Goal: Check status: Check status

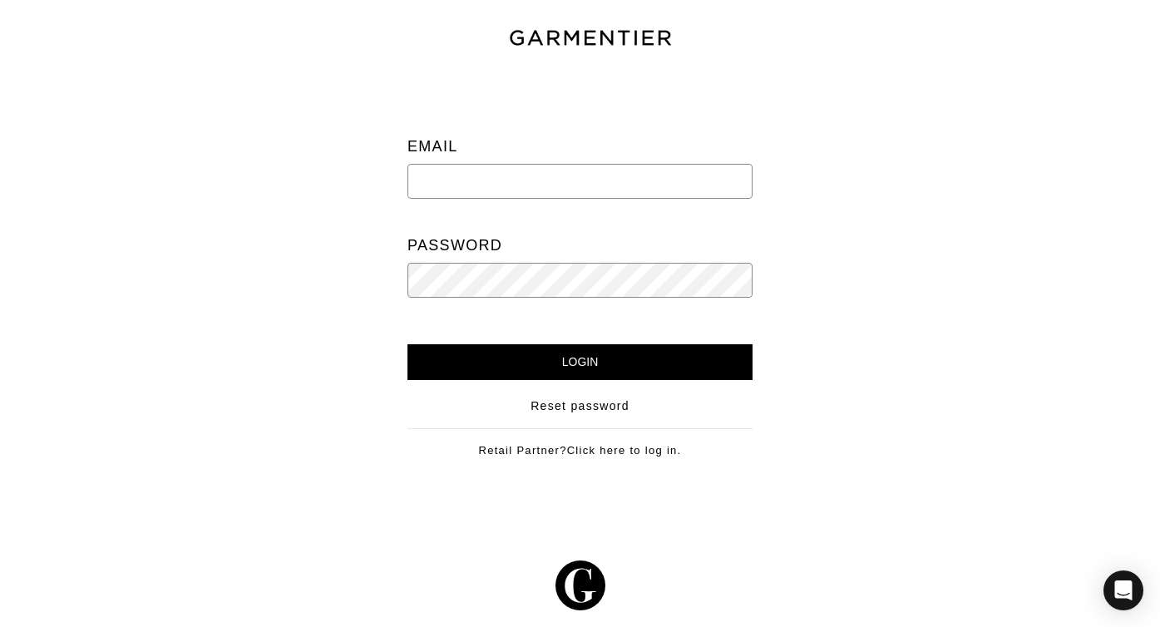
type input "[EMAIL_ADDRESS][DOMAIN_NAME]"
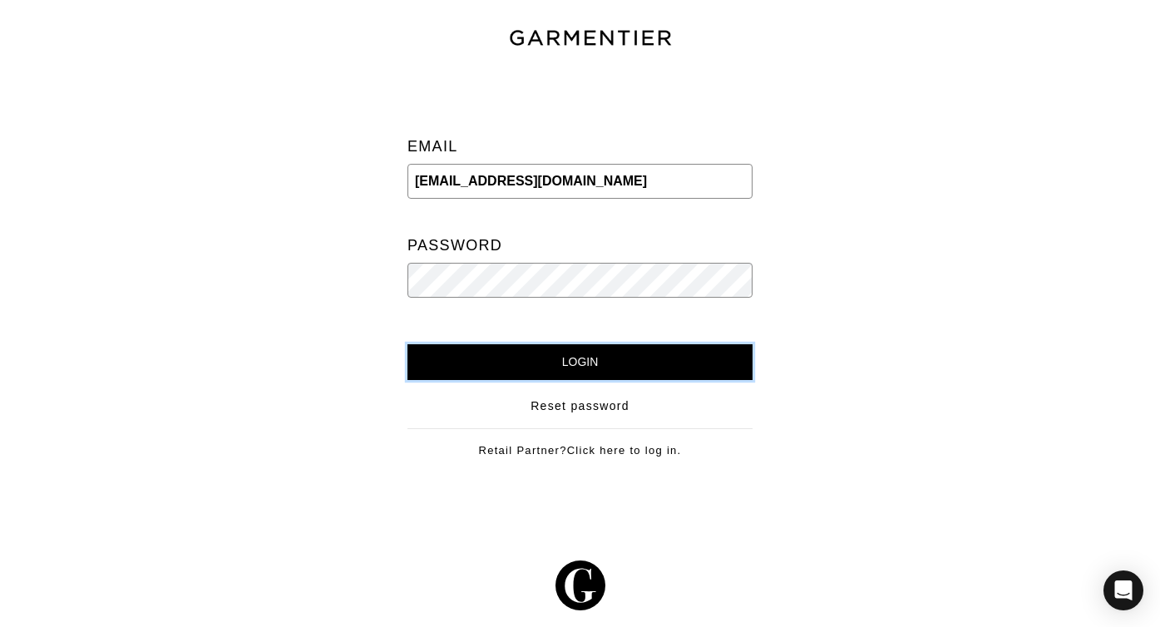
click at [614, 353] on input "Login" at bounding box center [579, 362] width 345 height 36
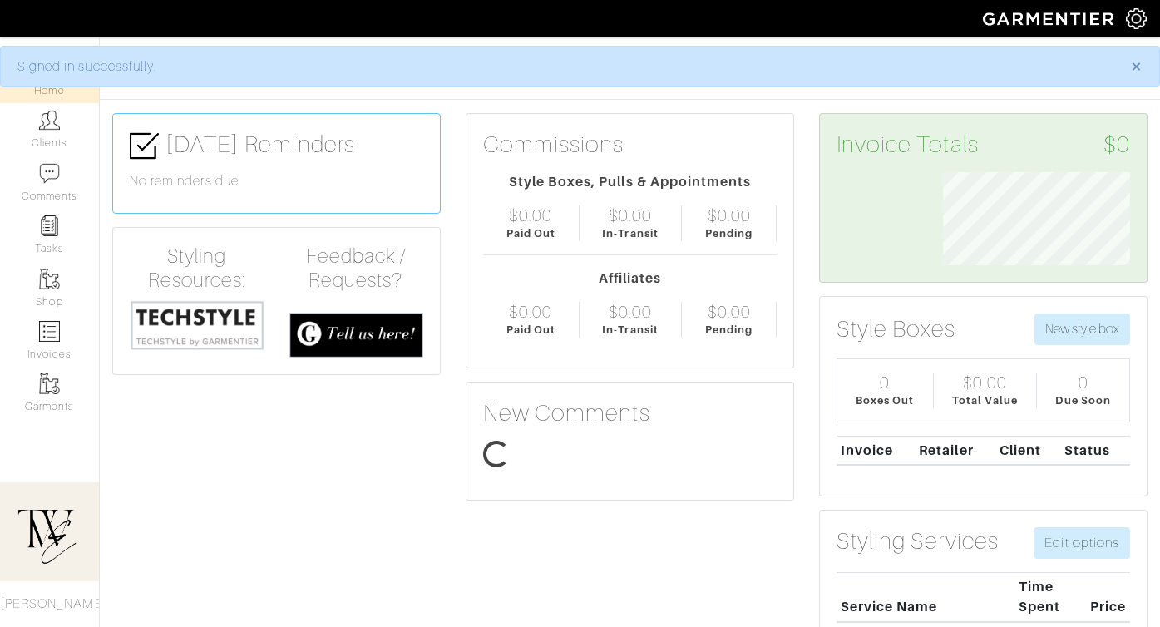
scroll to position [93, 212]
click at [65, 144] on link "Clients" at bounding box center [49, 129] width 99 height 52
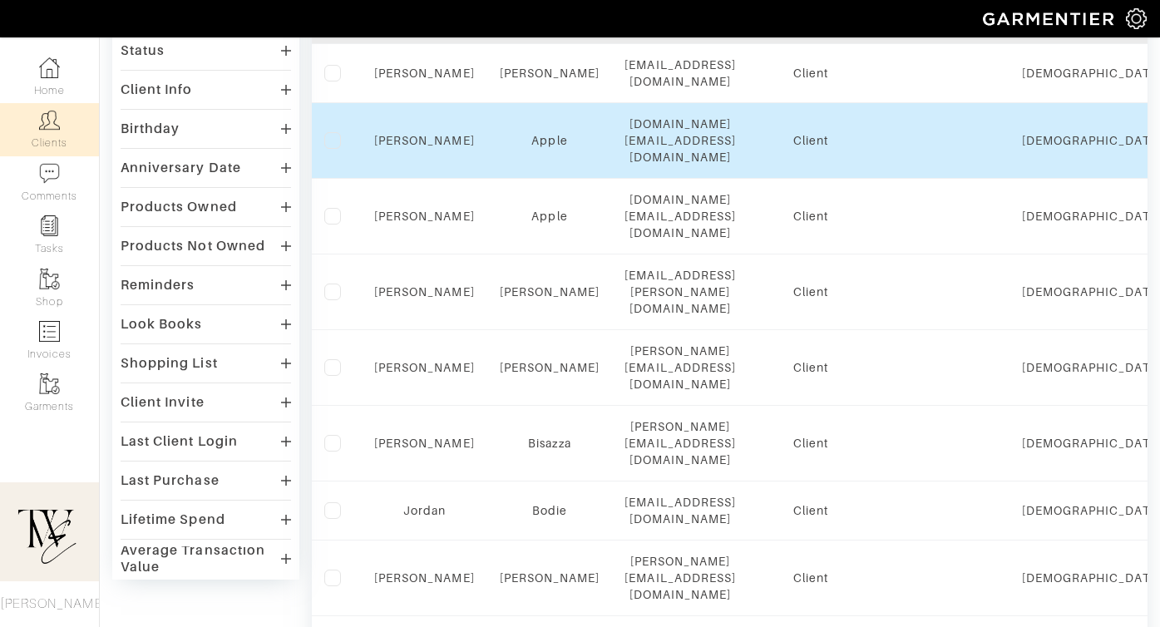
scroll to position [224, 0]
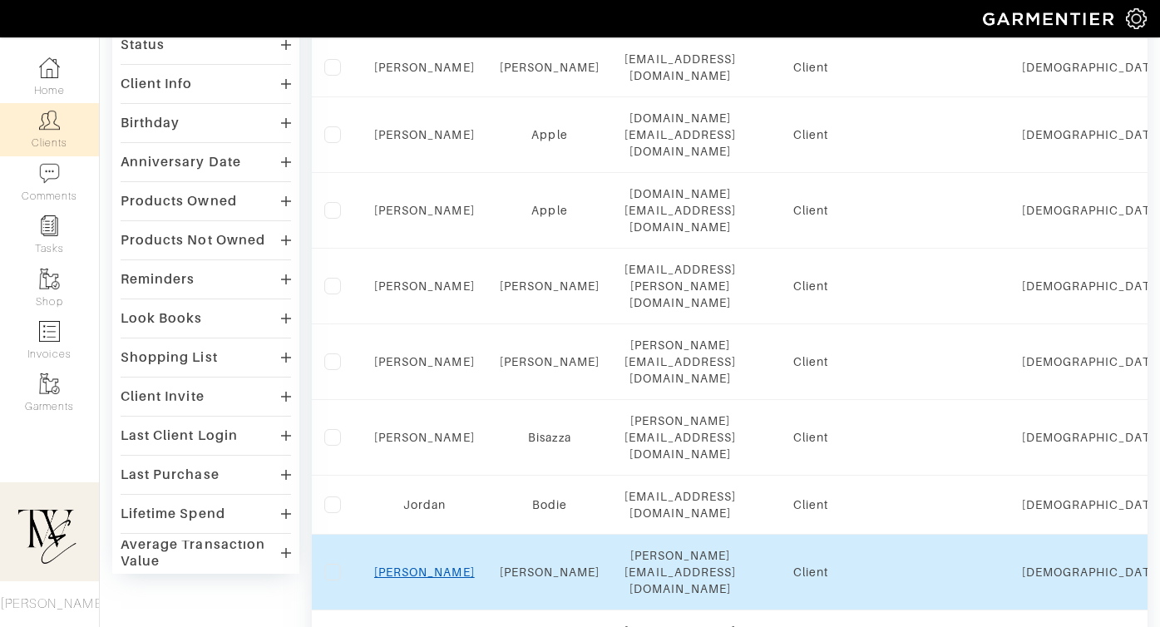
click at [417, 565] on link "[PERSON_NAME]" at bounding box center [424, 571] width 101 height 13
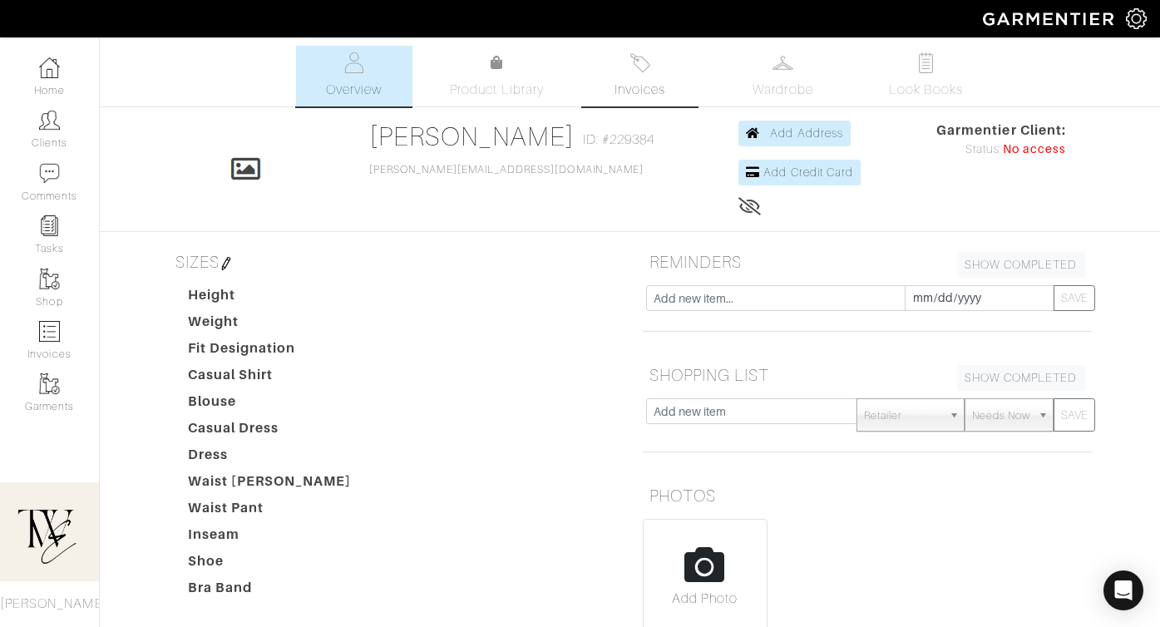
click at [659, 67] on link "Invoices" at bounding box center [640, 76] width 116 height 61
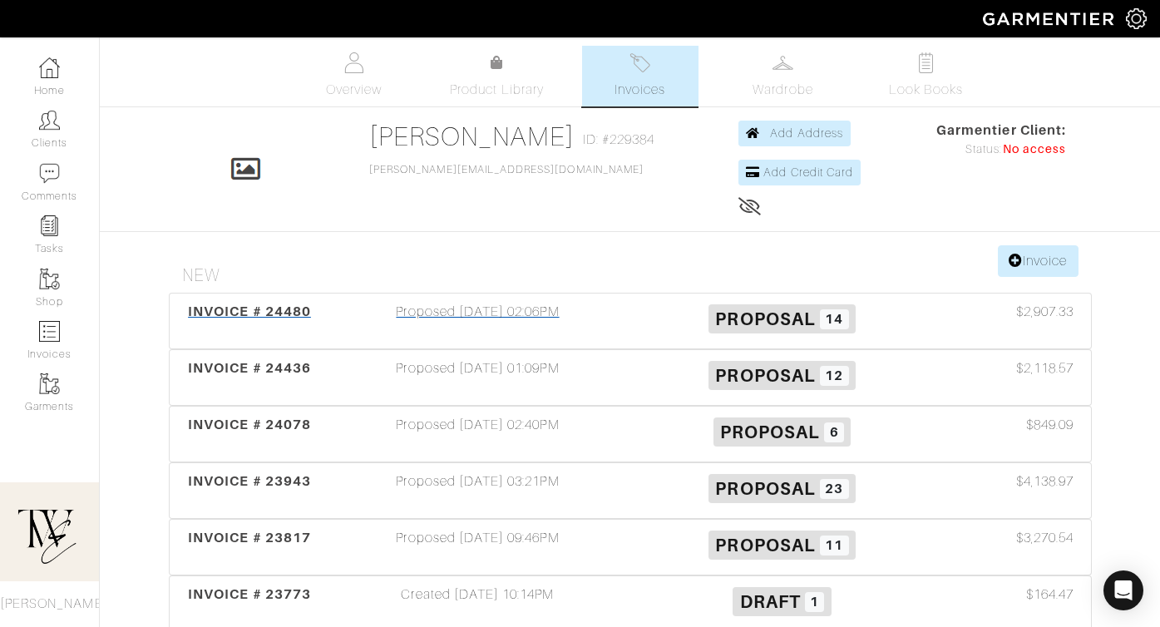
click at [194, 313] on span "INVOICE # 24480" at bounding box center [249, 311] width 123 height 16
